Goal: Information Seeking & Learning: Learn about a topic

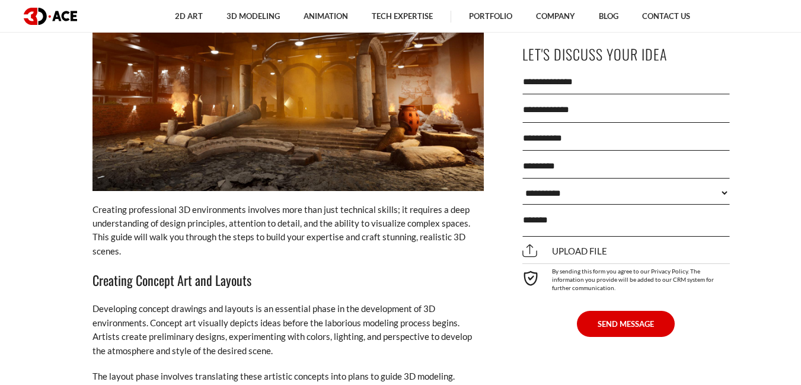
scroll to position [3499, 0]
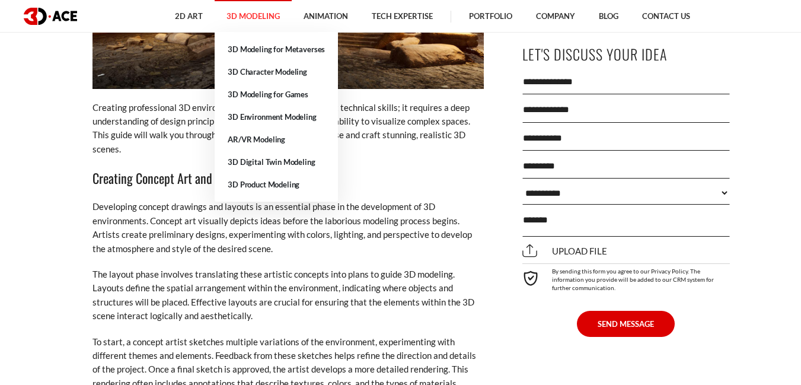
click at [239, 21] on link "3D Modeling" at bounding box center [253, 16] width 77 height 33
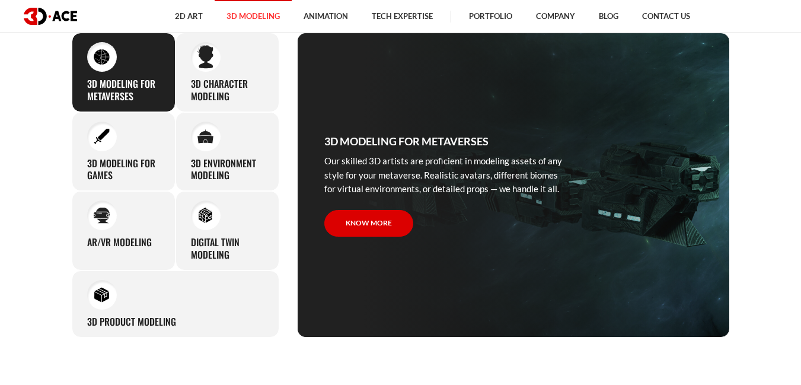
scroll to position [534, 0]
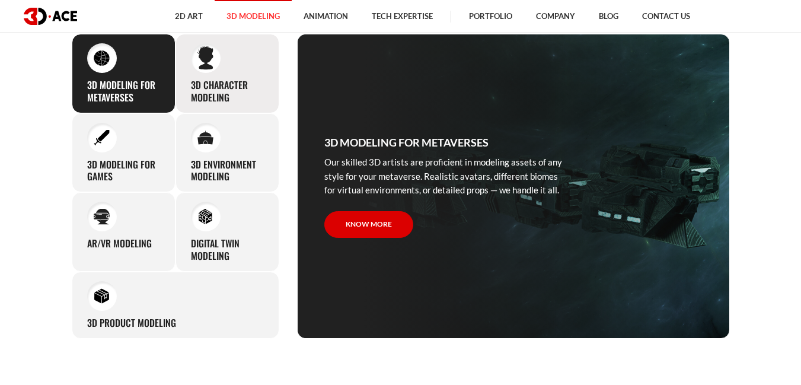
click at [225, 84] on h3 "3D character modeling" at bounding box center [227, 91] width 73 height 25
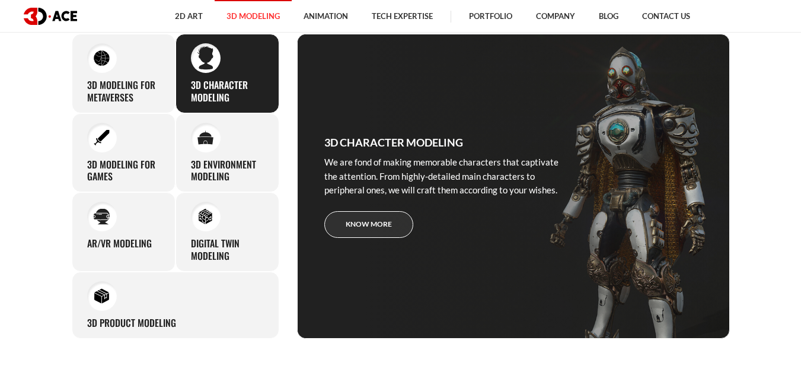
click at [377, 218] on link "Know more" at bounding box center [368, 224] width 89 height 27
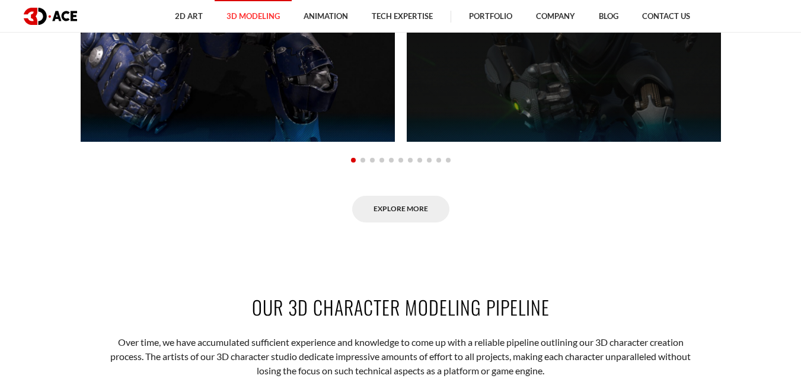
scroll to position [890, 0]
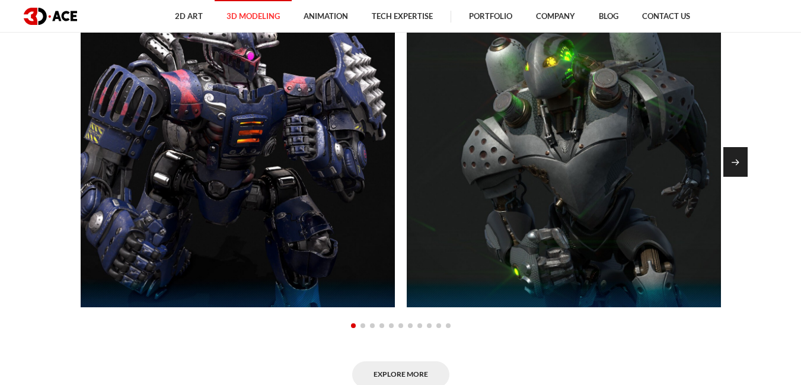
click at [726, 151] on div "Next slide" at bounding box center [736, 162] width 24 height 30
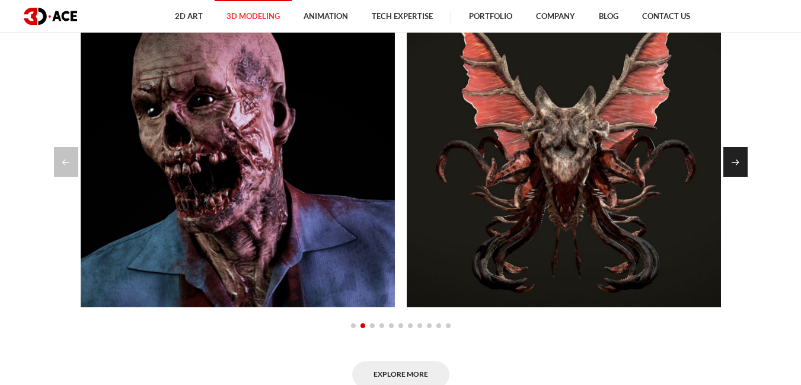
click at [732, 155] on div "Next slide" at bounding box center [736, 162] width 24 height 30
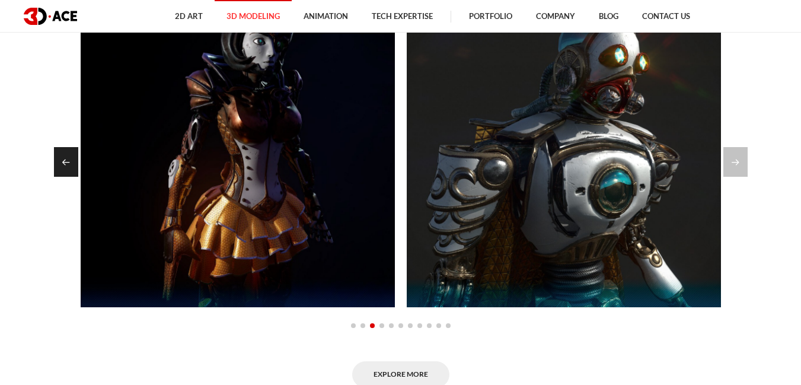
click at [61, 149] on div "Previous slide" at bounding box center [66, 162] width 24 height 30
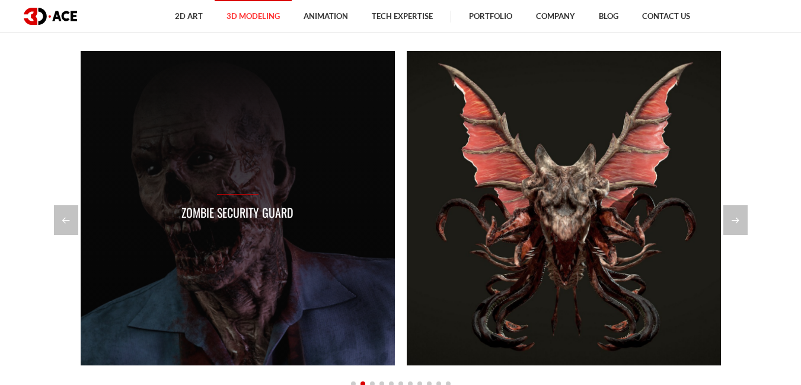
scroll to position [830, 0]
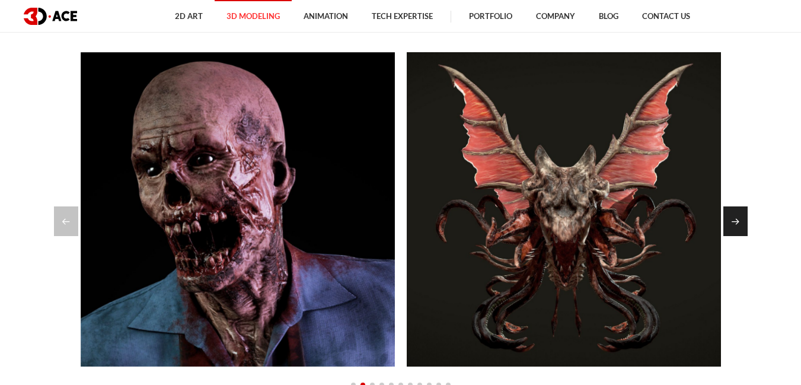
click at [742, 217] on div "Next slide" at bounding box center [736, 221] width 24 height 30
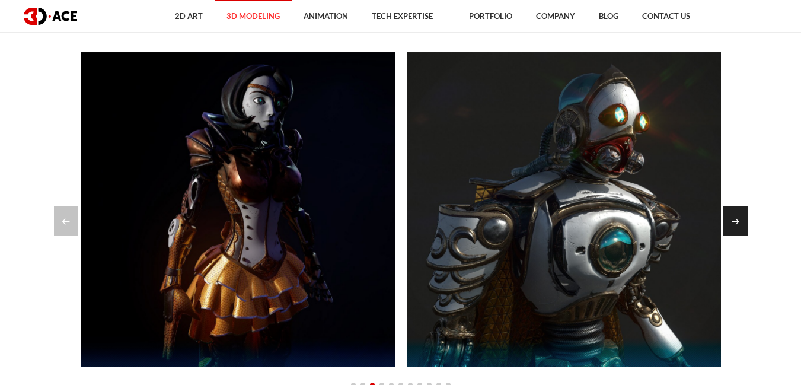
click at [742, 217] on div "Next slide" at bounding box center [736, 221] width 24 height 30
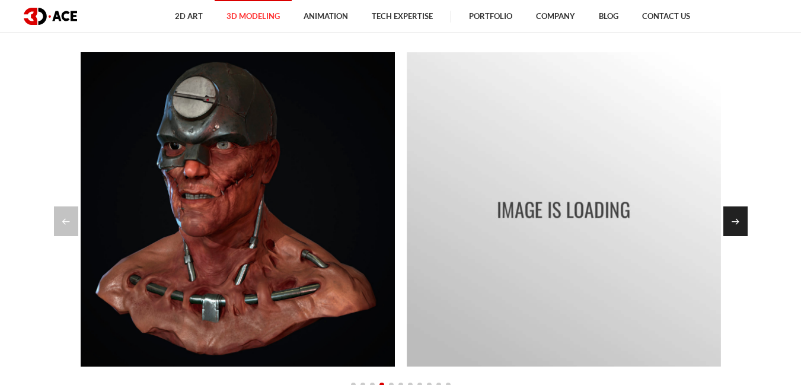
click at [742, 217] on div "Next slide" at bounding box center [736, 221] width 24 height 30
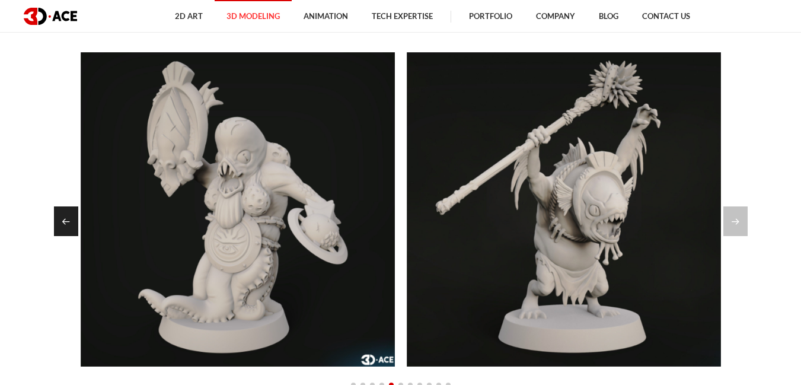
click at [74, 227] on div "Previous slide" at bounding box center [66, 221] width 24 height 30
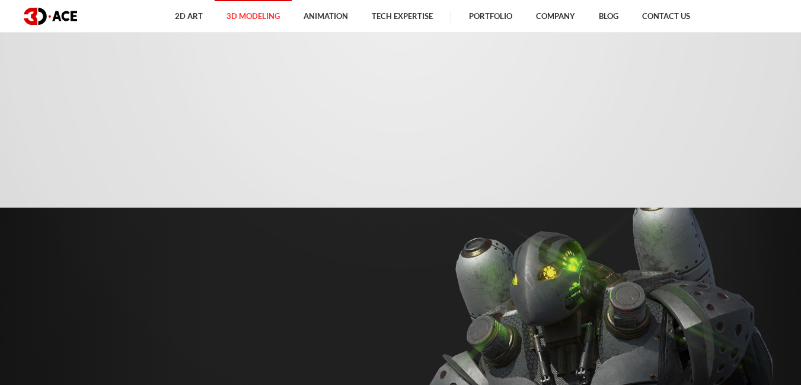
scroll to position [534, 0]
